Goal: Transaction & Acquisition: Purchase product/service

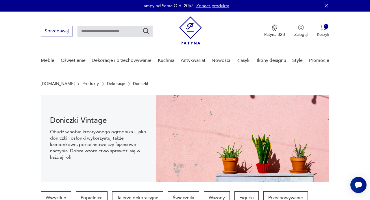
click at [189, 24] on img at bounding box center [190, 30] width 23 height 28
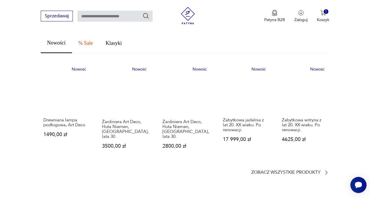
scroll to position [348, 0]
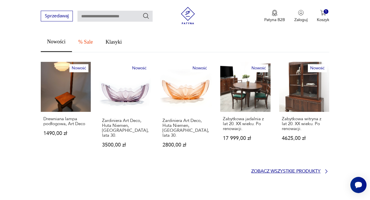
click at [257, 169] on p "Zobacz wszystkie produkty" at bounding box center [285, 171] width 69 height 4
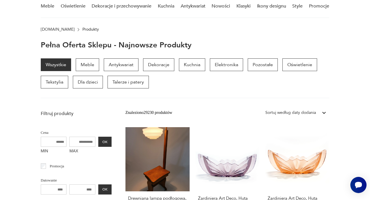
scroll to position [20, 0]
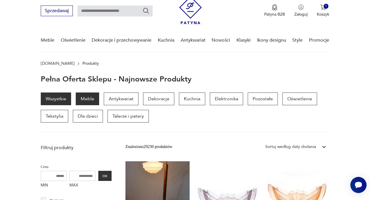
click at [92, 95] on p "Meble" at bounding box center [87, 98] width 23 height 13
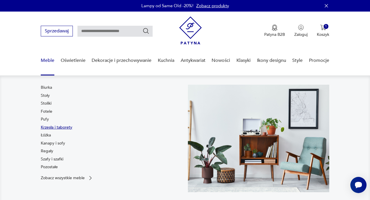
click at [47, 127] on link "Krzesła i taborety" at bounding box center [57, 128] width 32 height 6
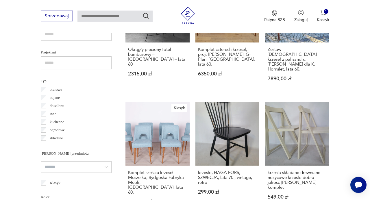
click at [147, 134] on link "Klasyk Komplet sześciu krzeseł Muszelka, Bydgoska Fabryka Mebli, [GEOGRAPHIC_DA…" at bounding box center [157, 159] width 64 height 114
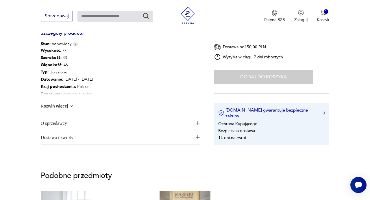
scroll to position [305, 0]
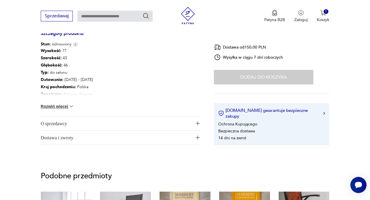
click at [66, 103] on button "Rozwiń więcej" at bounding box center [58, 106] width 34 height 6
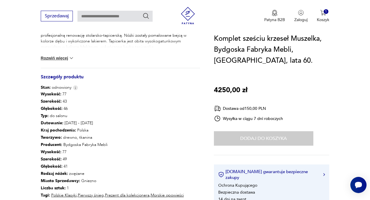
scroll to position [262, 0]
